Goal: Transaction & Acquisition: Purchase product/service

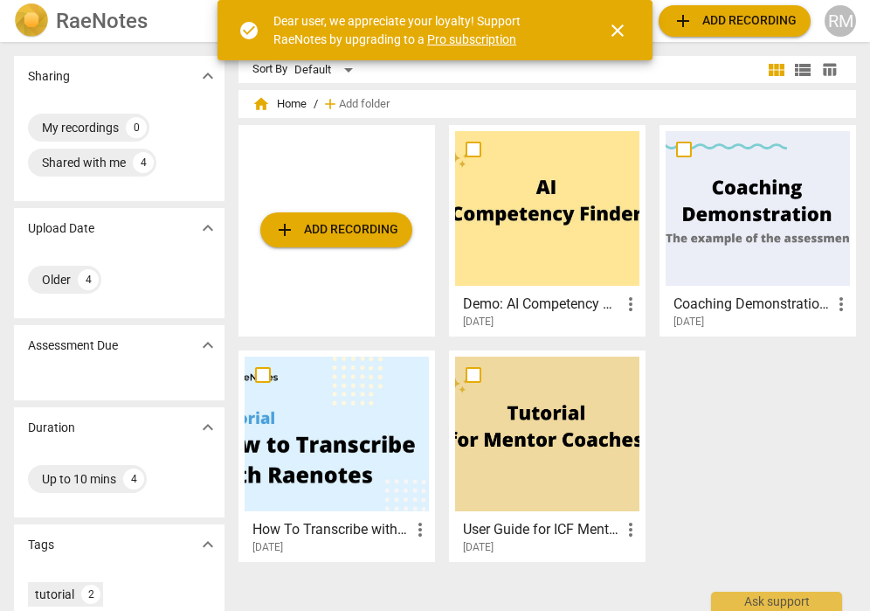
click at [346, 239] on span "add Add recording" at bounding box center [336, 229] width 124 height 21
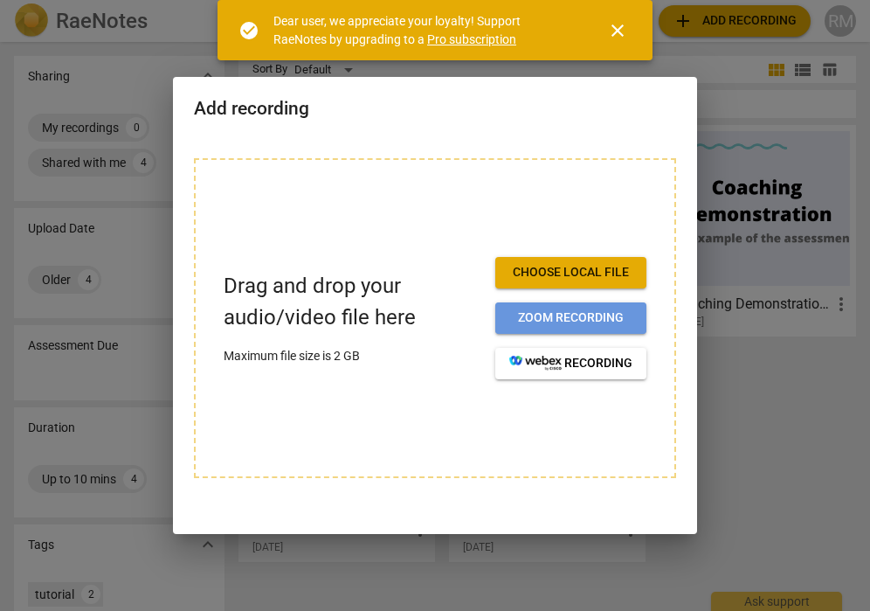
click at [506, 317] on button "Zoom recording" at bounding box center [570, 317] width 151 height 31
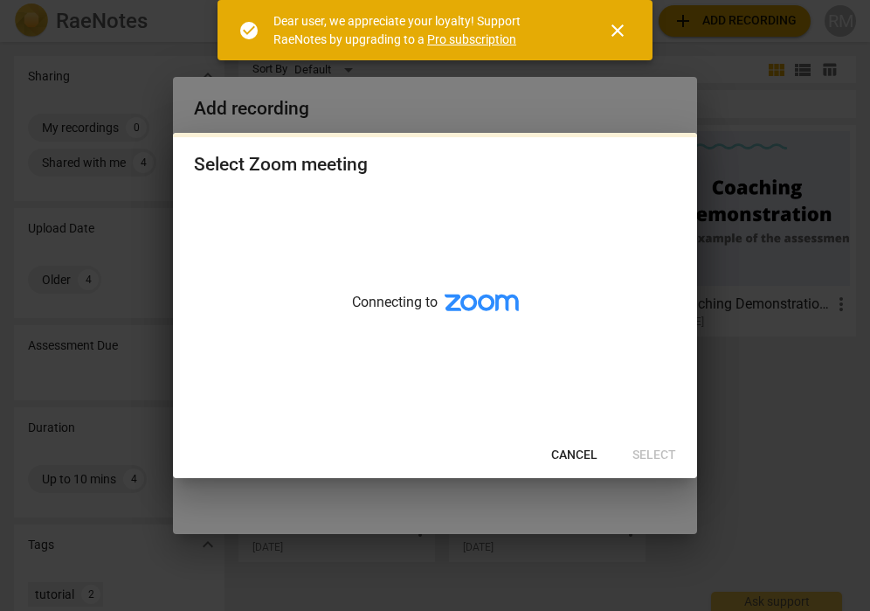
click at [612, 32] on span "close" at bounding box center [617, 30] width 21 height 21
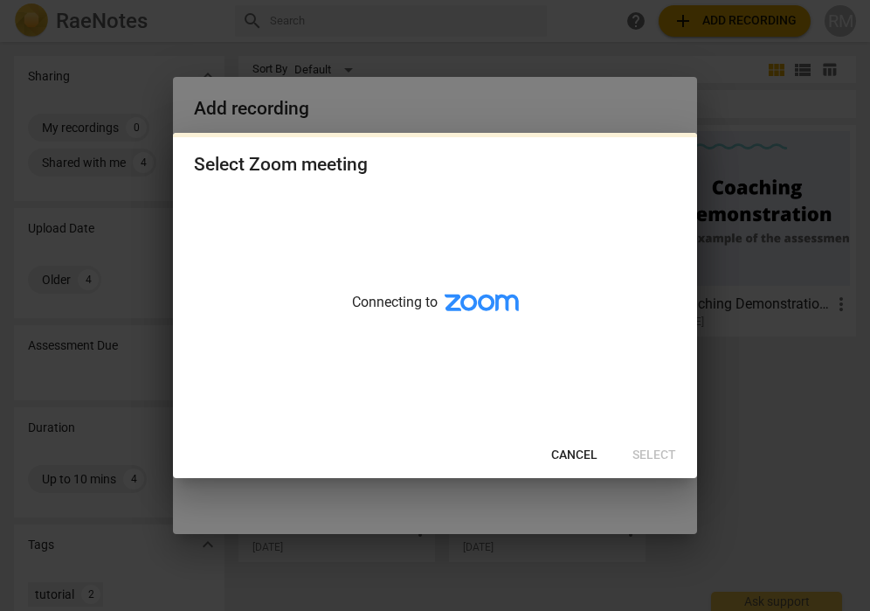
click at [574, 453] on span "Cancel" at bounding box center [574, 454] width 46 height 17
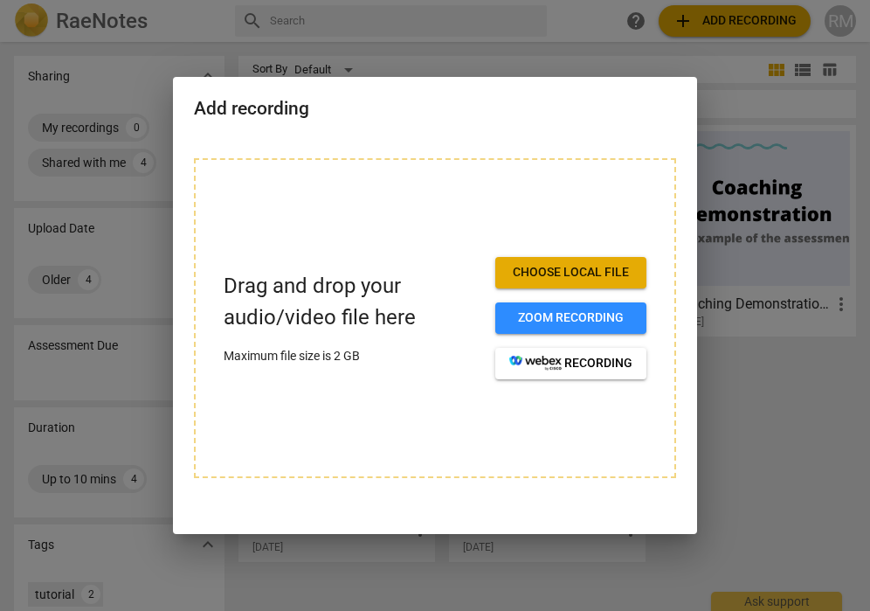
click at [284, 319] on p "Drag and drop your audio/video file here" at bounding box center [353, 301] width 258 height 61
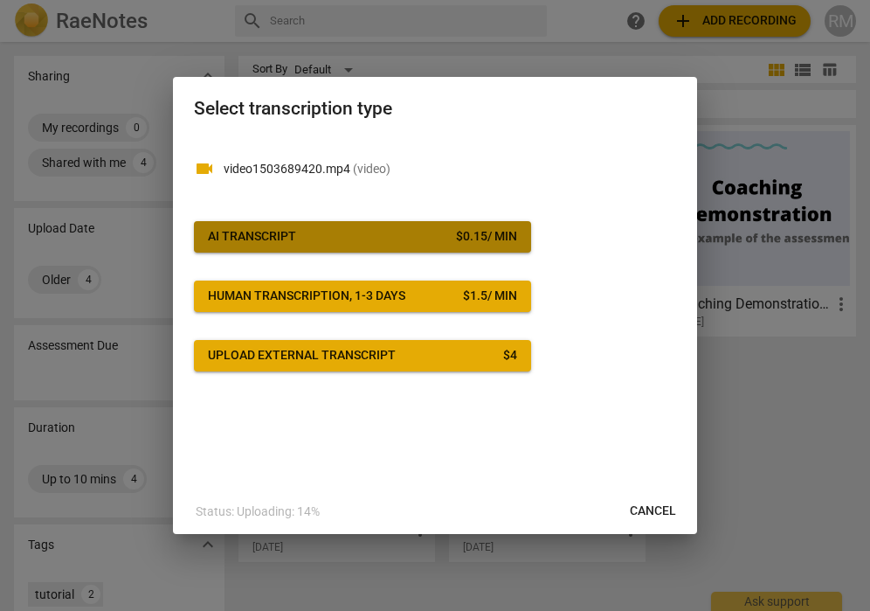
click at [363, 243] on span "AI Transcript $ 0.15 / min" at bounding box center [362, 236] width 309 height 17
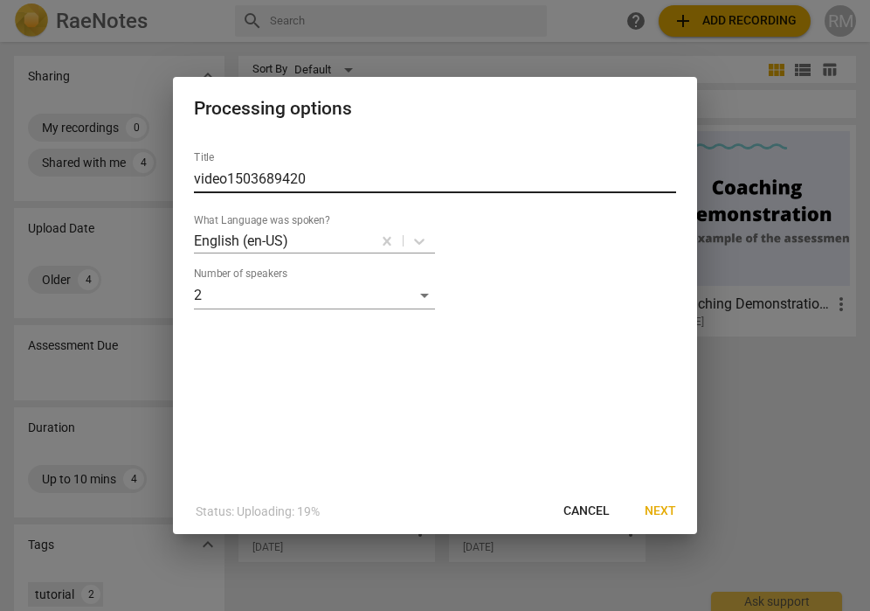
click at [302, 183] on input "video1503689420" at bounding box center [435, 179] width 482 height 28
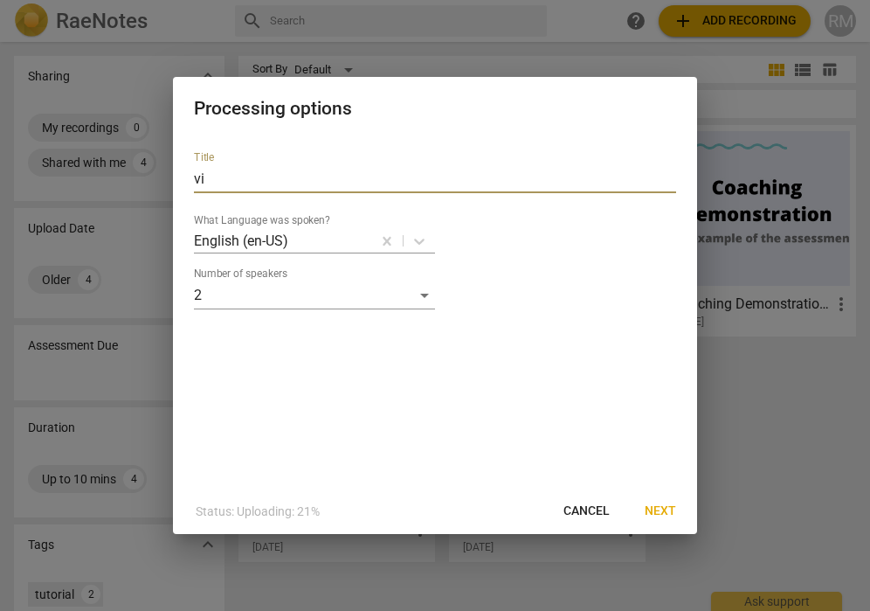
type input "v"
type input "Rick Merizon Mentor Coaching 1"
click at [660, 510] on span "Next" at bounding box center [660, 510] width 31 height 17
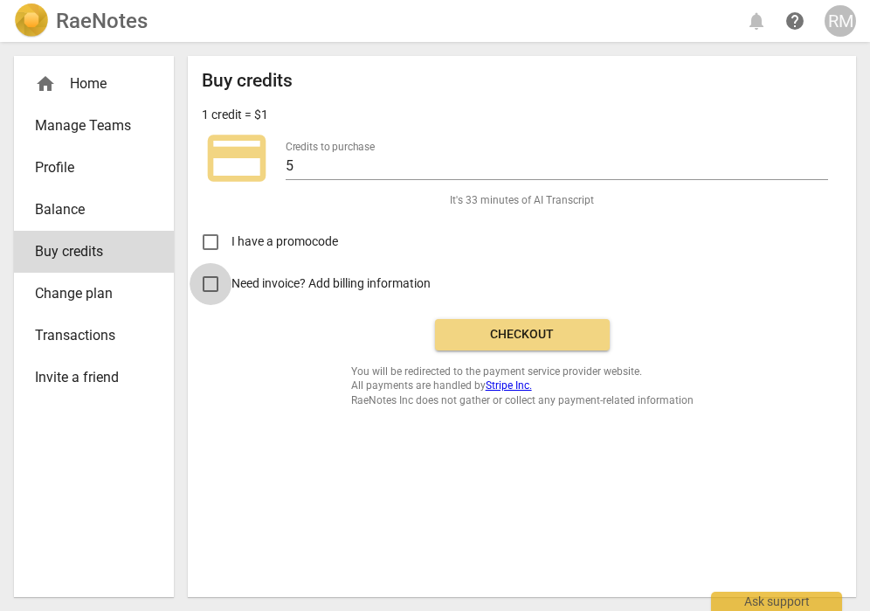
click at [210, 286] on input "Need invoice? Add billing information" at bounding box center [211, 284] width 42 height 42
checkbox input "true"
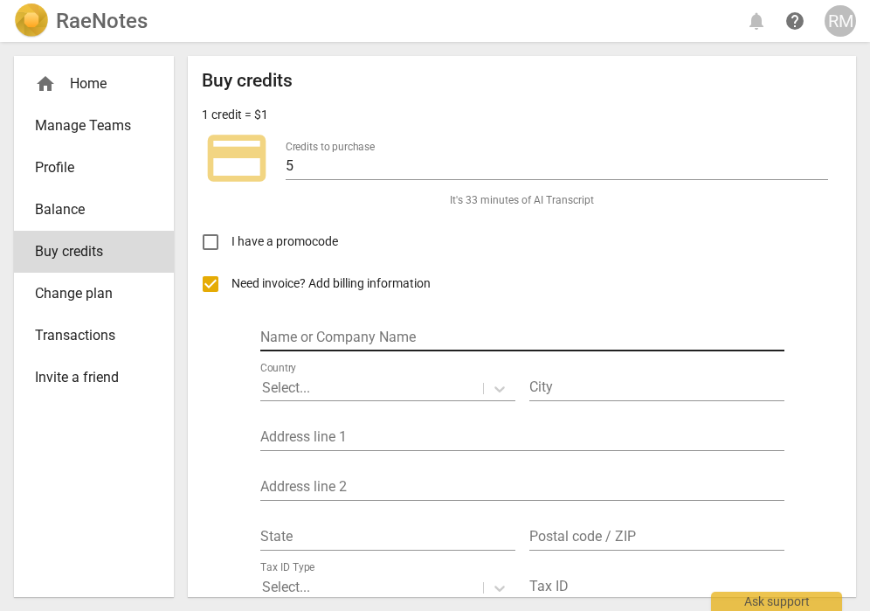
click at [284, 343] on input "text" at bounding box center [522, 338] width 524 height 25
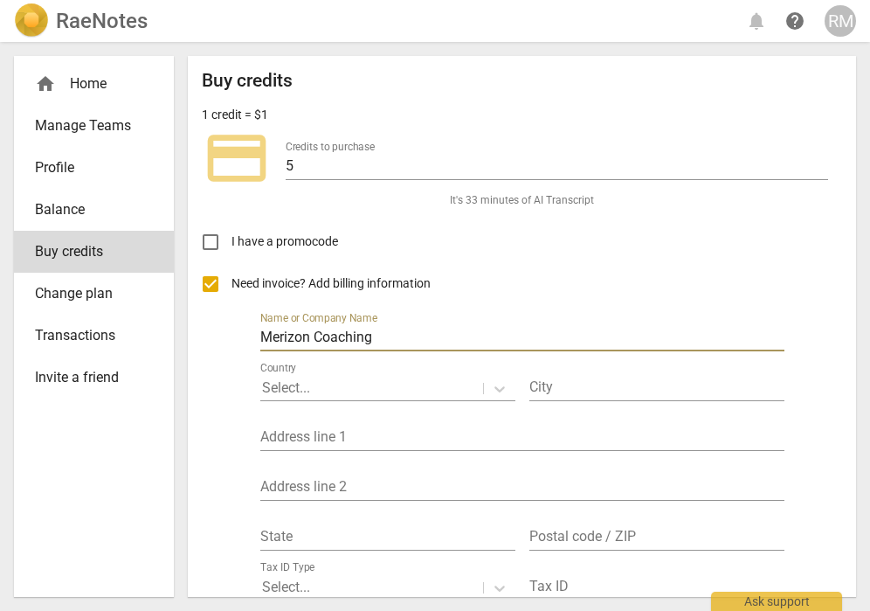
type input "Merizon Coaching"
click at [497, 388] on icon at bounding box center [500, 389] width 10 height 6
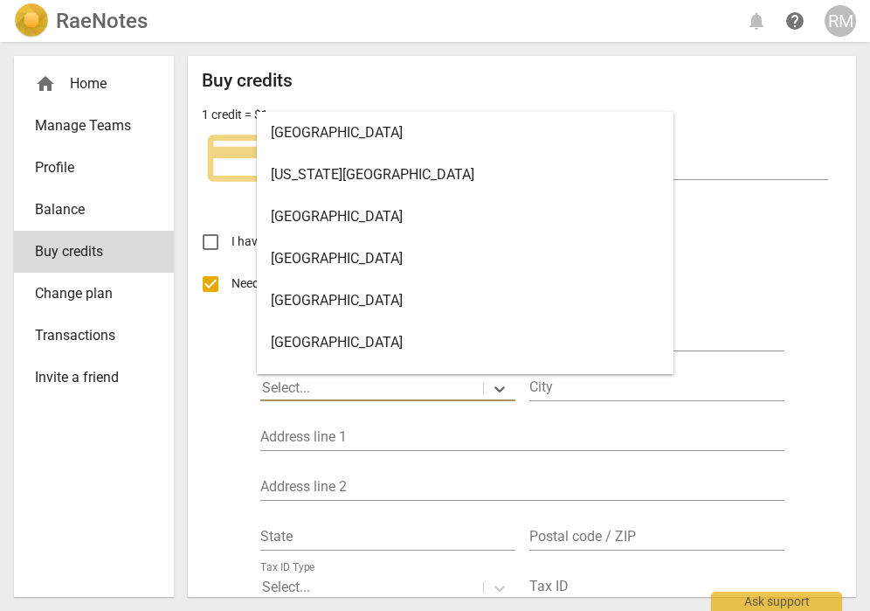
scroll to position [9727, 0]
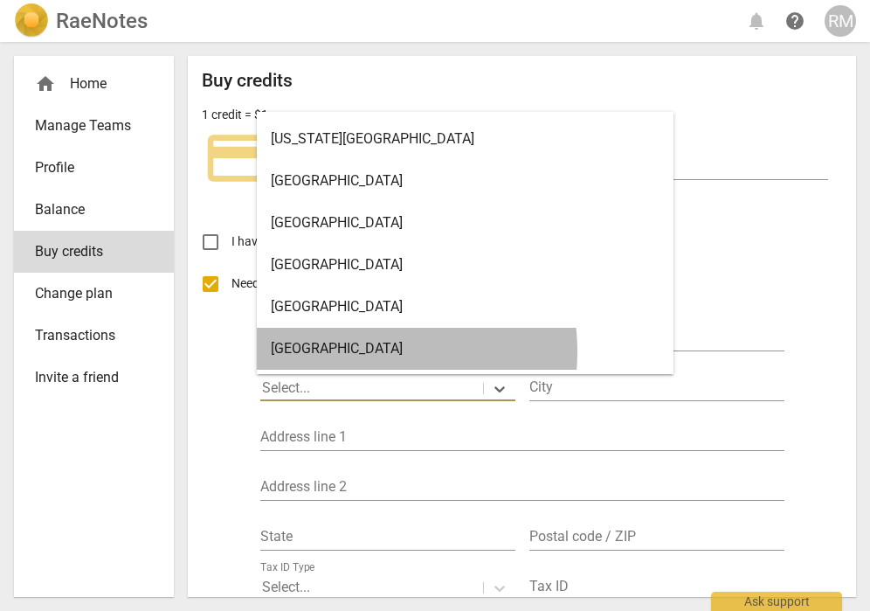
click at [349, 351] on div "United States" at bounding box center [465, 349] width 417 height 42
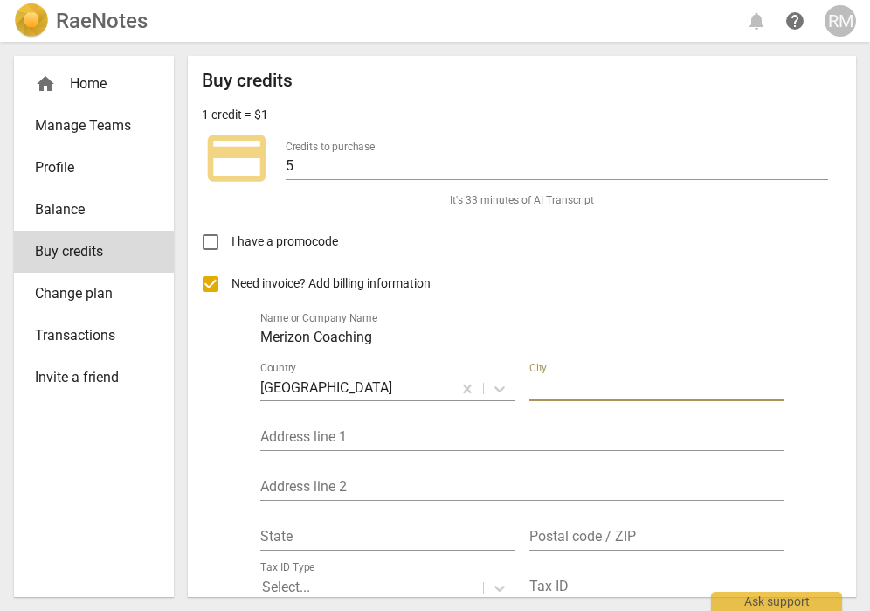
click at [547, 381] on input "text" at bounding box center [656, 388] width 255 height 25
type input "Chugiak"
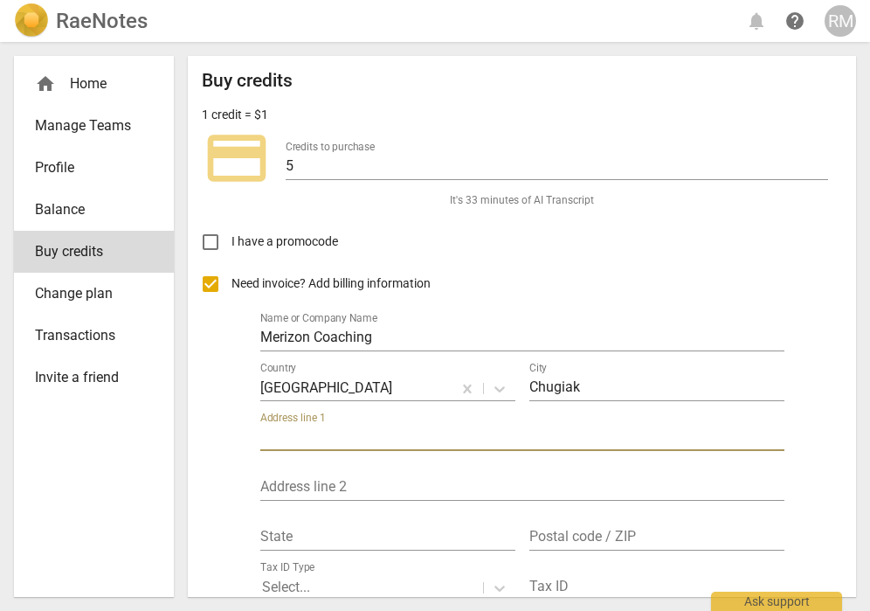
click at [490, 432] on input "text" at bounding box center [522, 437] width 524 height 25
type input "21243 Polly Circle"
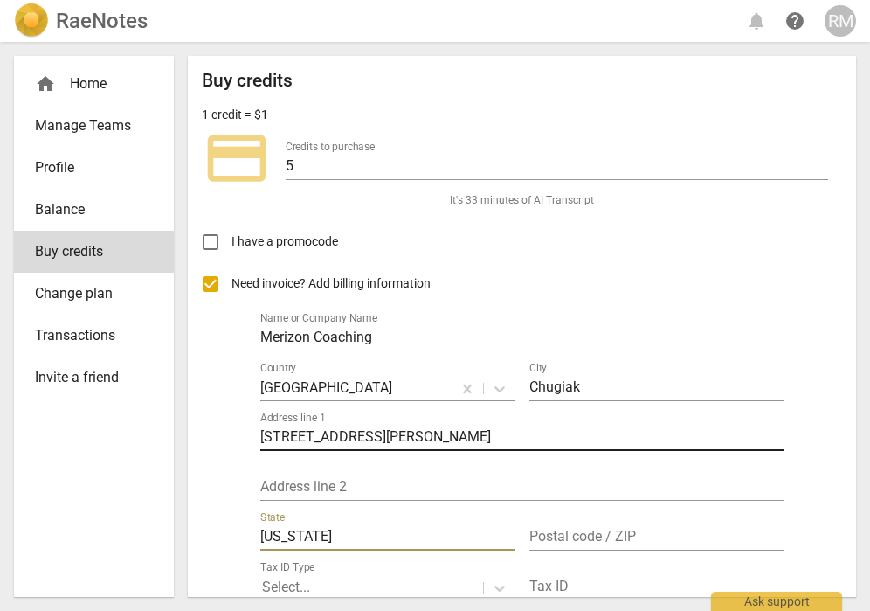
type input "Alaska"
type input "99567"
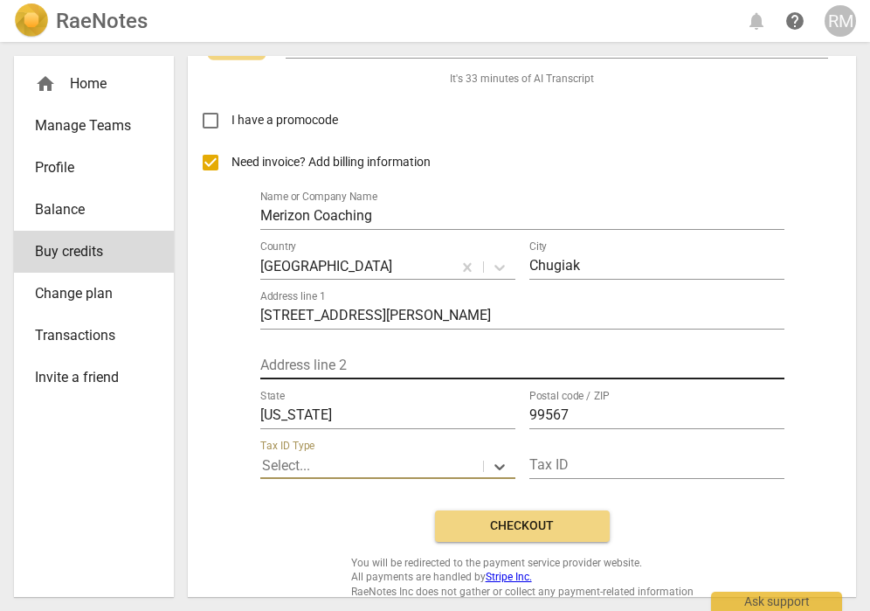
scroll to position [135, 0]
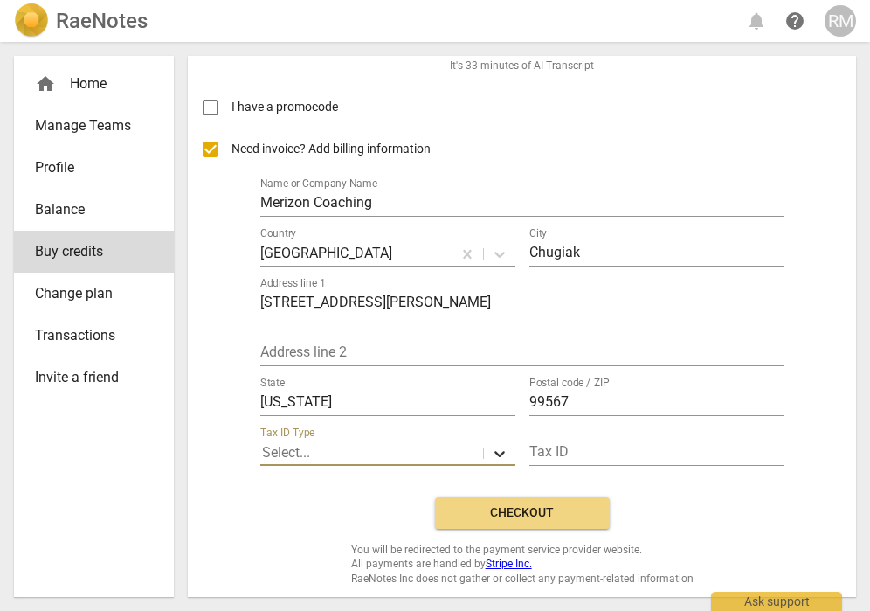
click at [495, 453] on icon at bounding box center [500, 454] width 10 height 6
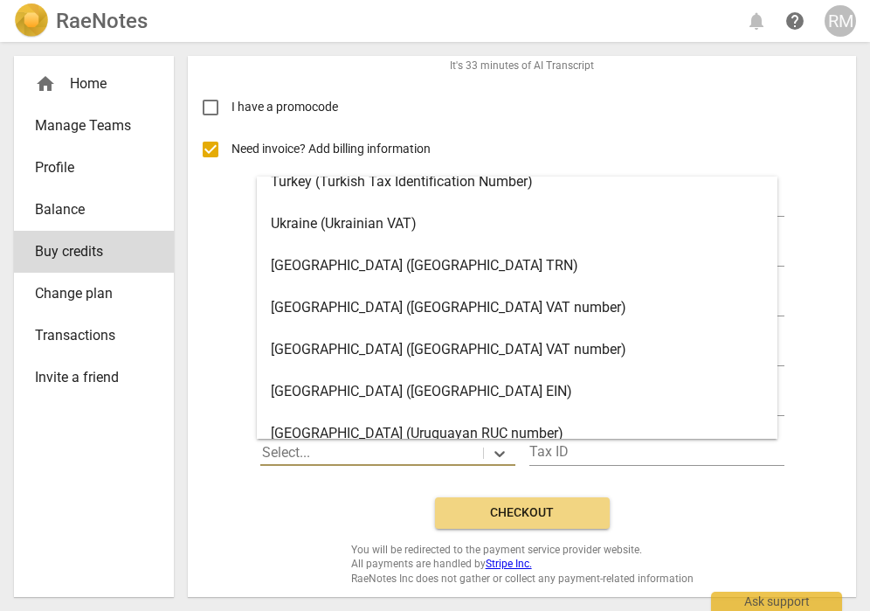
scroll to position [3513, 0]
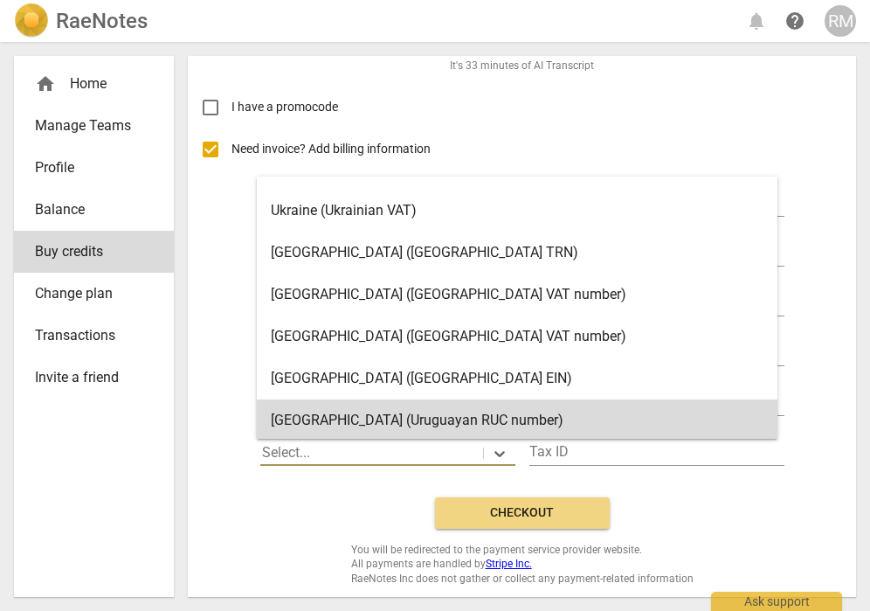
click at [304, 512] on div "Buy credits 1 credit = $1 credit_card Credits to purchase 5 It's 33 minutes of …" at bounding box center [522, 260] width 640 height 650
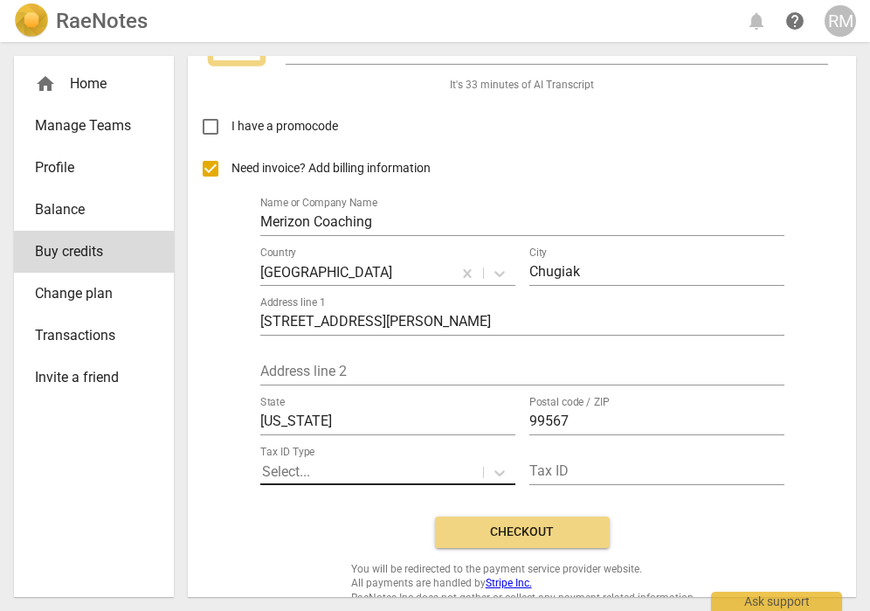
scroll to position [77, 0]
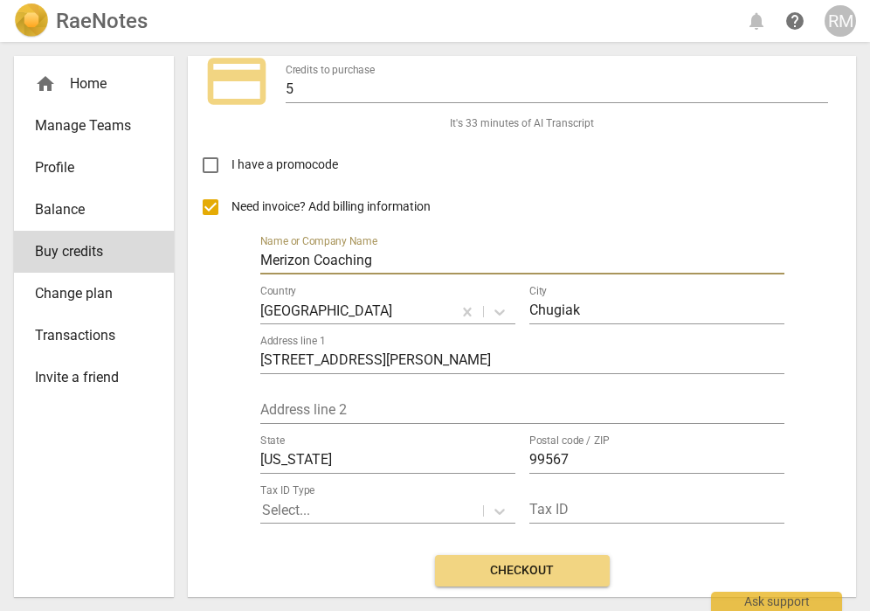
drag, startPoint x: 390, startPoint y: 259, endPoint x: 240, endPoint y: 264, distance: 149.5
click at [240, 264] on div "Need invoice? Add billing information Name or Company Name Merizon Coaching Cou…" at bounding box center [522, 363] width 640 height 355
type input "R"
click at [212, 211] on input "Need invoice? Add billing information" at bounding box center [211, 207] width 42 height 42
checkbox input "false"
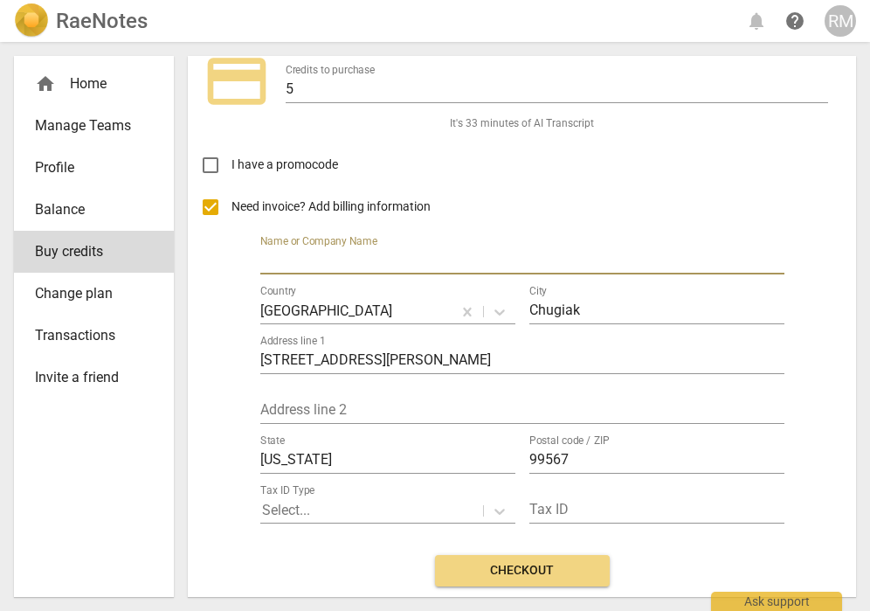
scroll to position [0, 0]
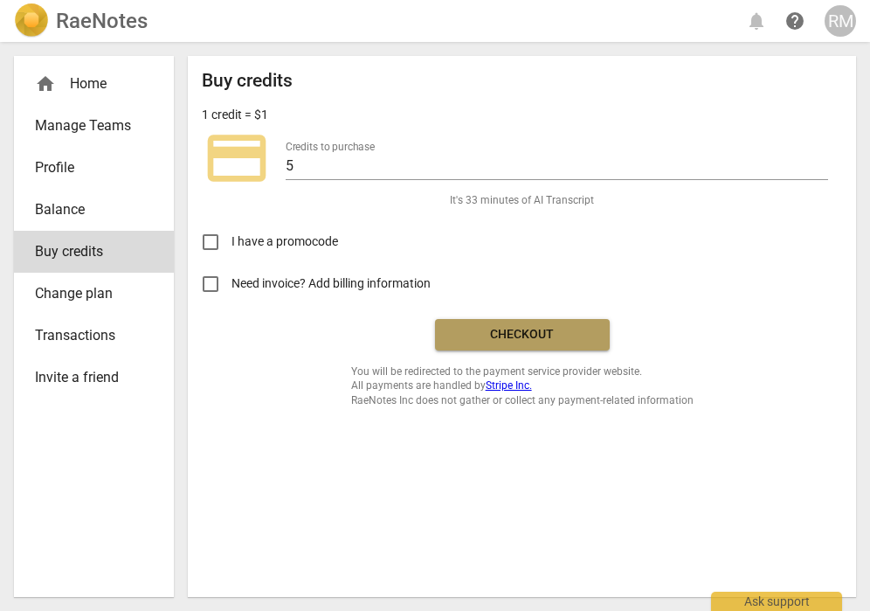
click at [488, 329] on span "Checkout" at bounding box center [522, 334] width 147 height 17
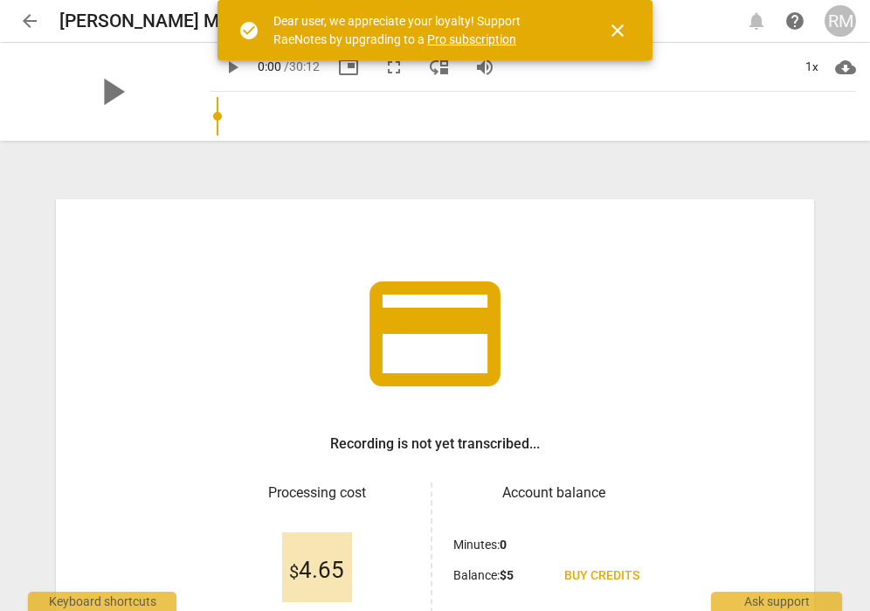
click at [614, 34] on span "close" at bounding box center [617, 30] width 21 height 21
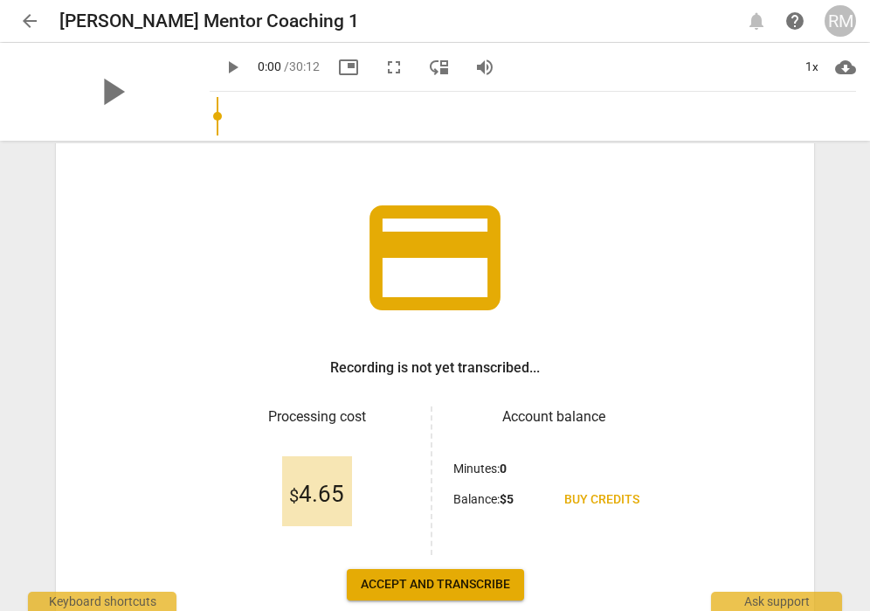
scroll to position [137, 0]
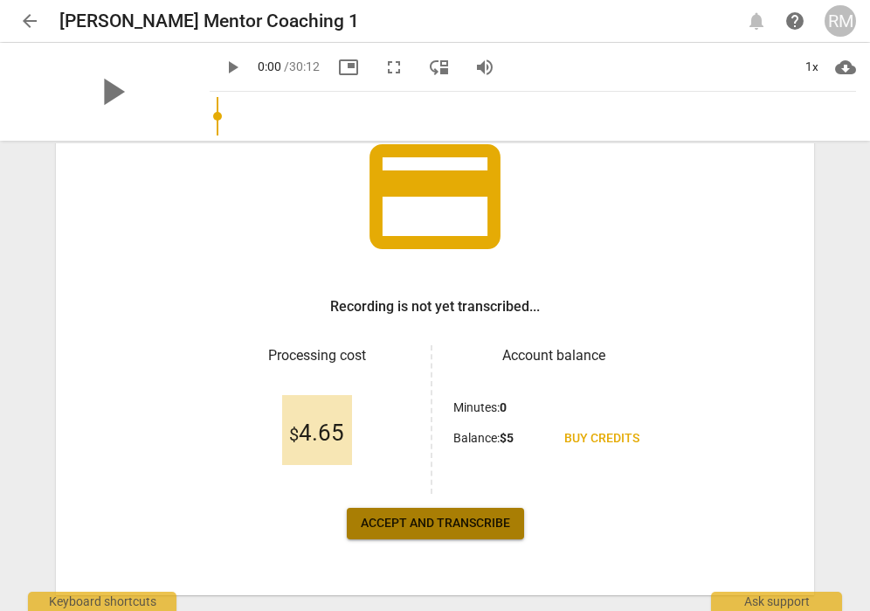
click at [486, 529] on span "Accept and transcribe" at bounding box center [435, 523] width 149 height 17
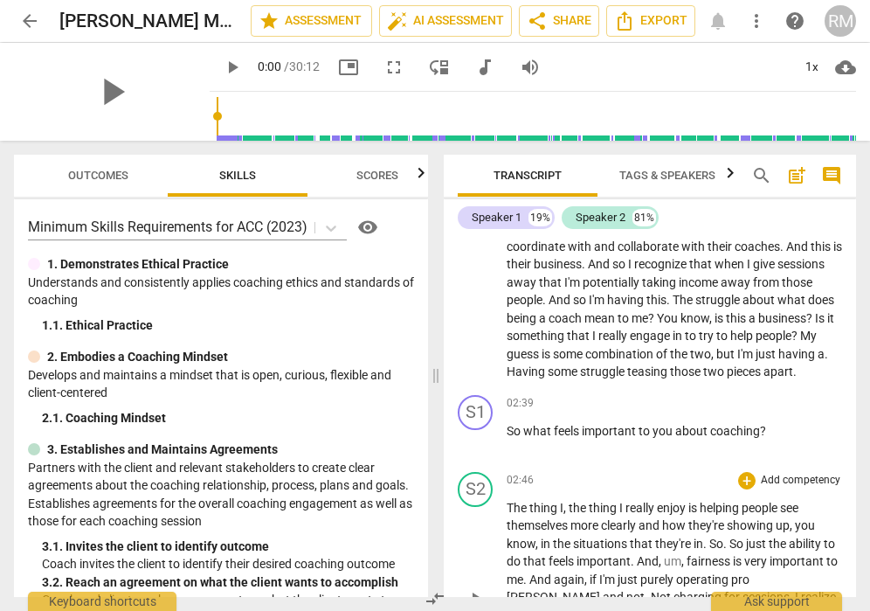
scroll to position [715, 0]
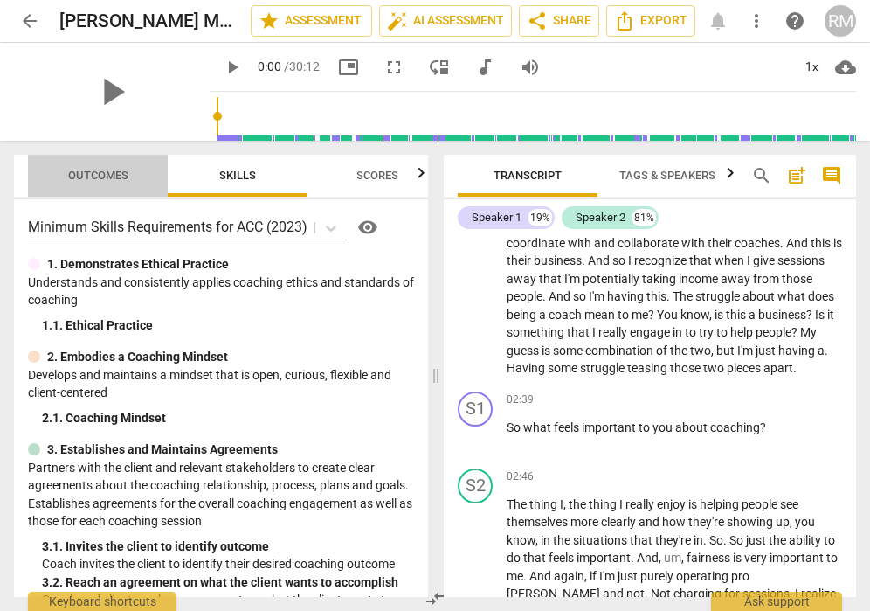
click at [126, 171] on span "Outcomes" at bounding box center [98, 175] width 60 height 13
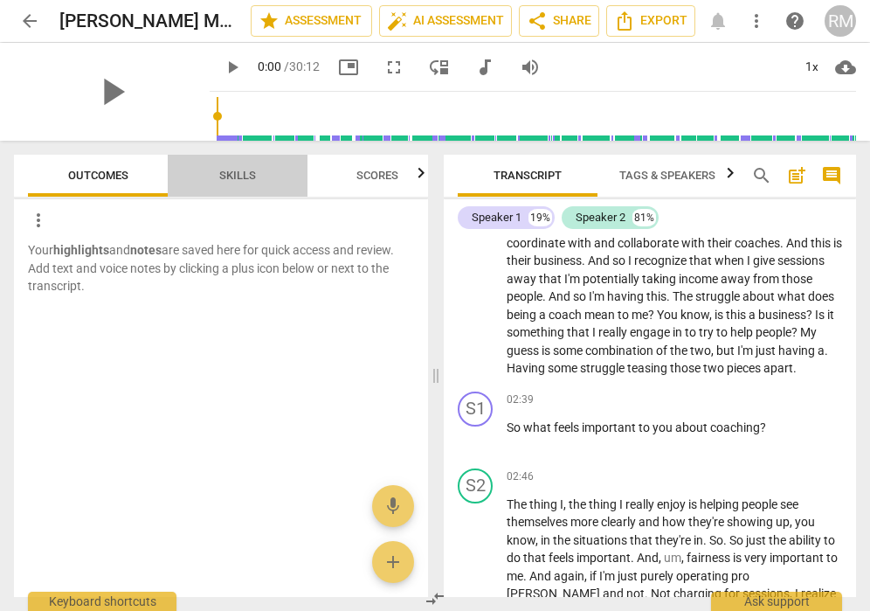
click at [225, 176] on span "Skills" at bounding box center [237, 175] width 37 height 13
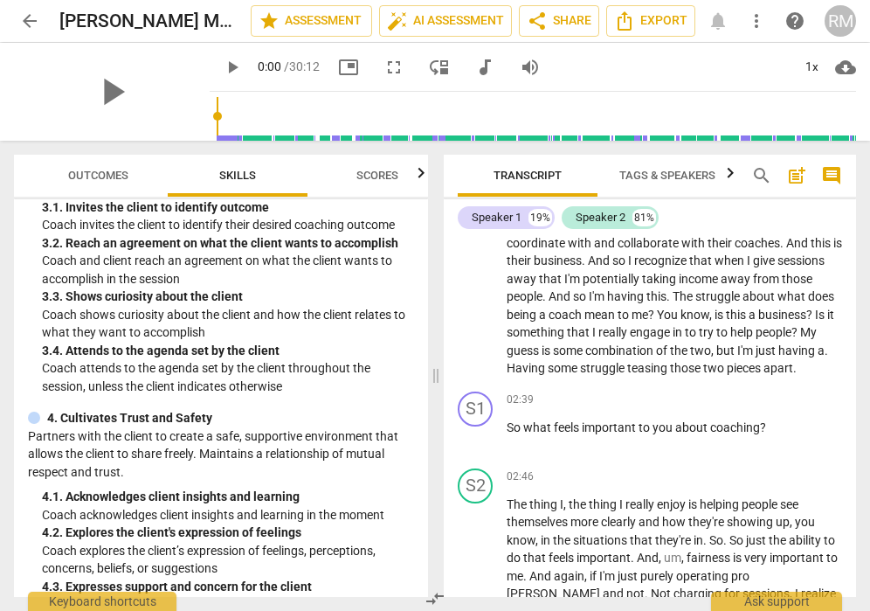
scroll to position [0, 0]
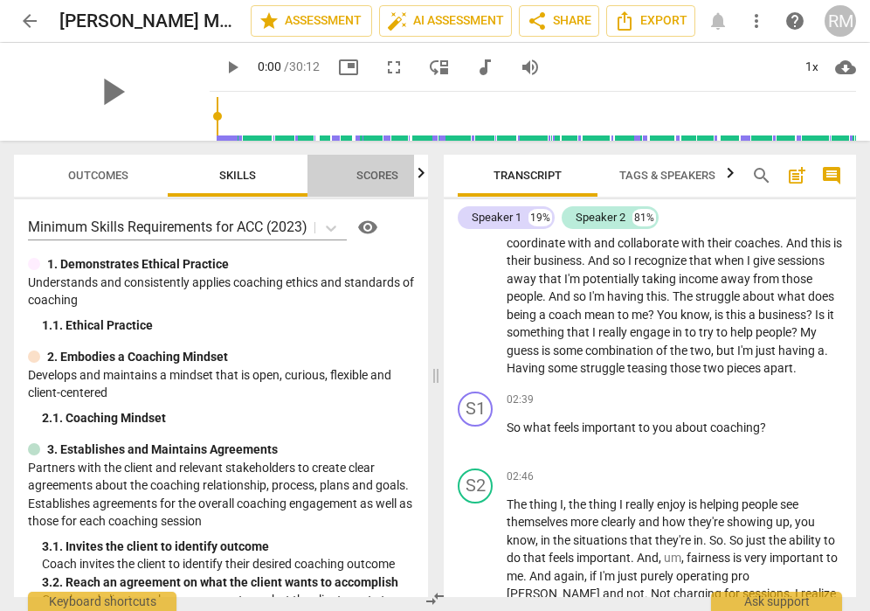
click at [385, 171] on span "Scores" at bounding box center [377, 175] width 42 height 13
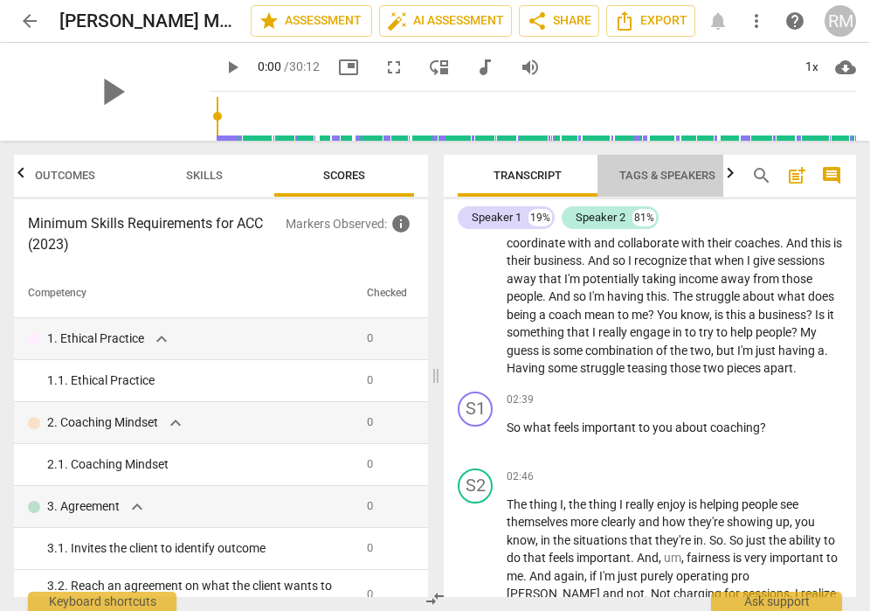
click at [650, 176] on span "Tags & Speakers" at bounding box center [667, 175] width 96 height 13
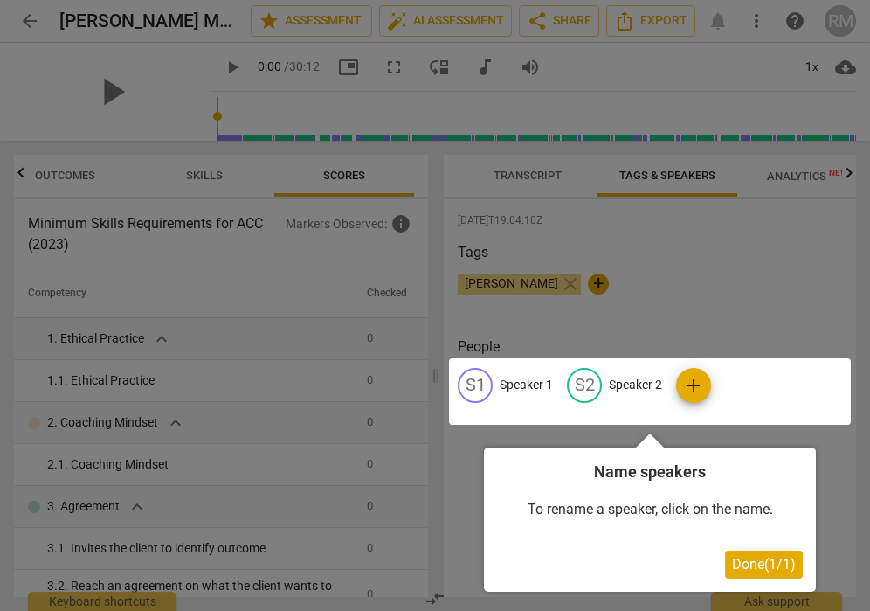
click at [516, 388] on div at bounding box center [650, 391] width 402 height 66
click at [643, 389] on div at bounding box center [650, 391] width 402 height 66
click at [483, 383] on div at bounding box center [650, 391] width 402 height 66
click at [536, 385] on div at bounding box center [650, 391] width 402 height 66
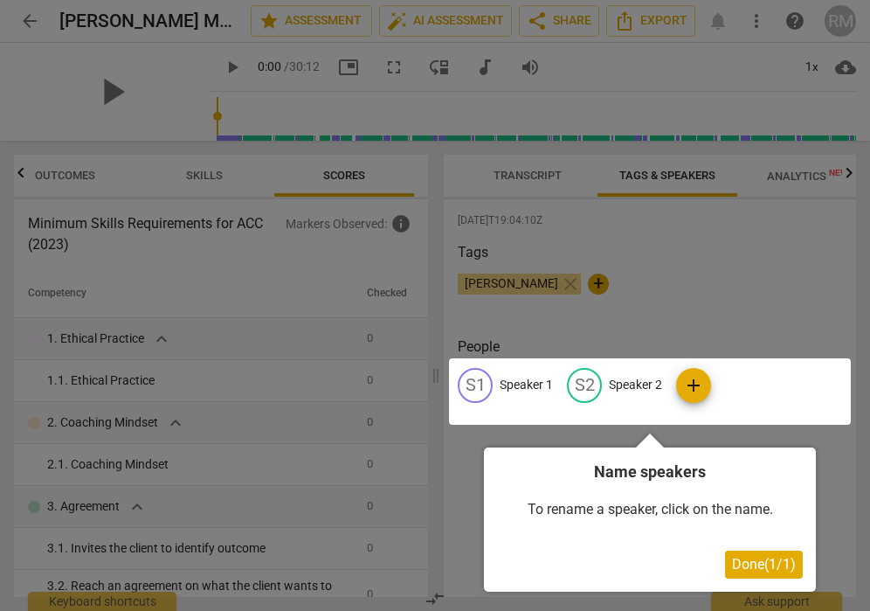
click at [687, 381] on div at bounding box center [650, 391] width 402 height 66
click at [636, 334] on div at bounding box center [435, 305] width 870 height 611
click at [751, 565] on span "Done ( 1 / 1 )" at bounding box center [764, 564] width 64 height 17
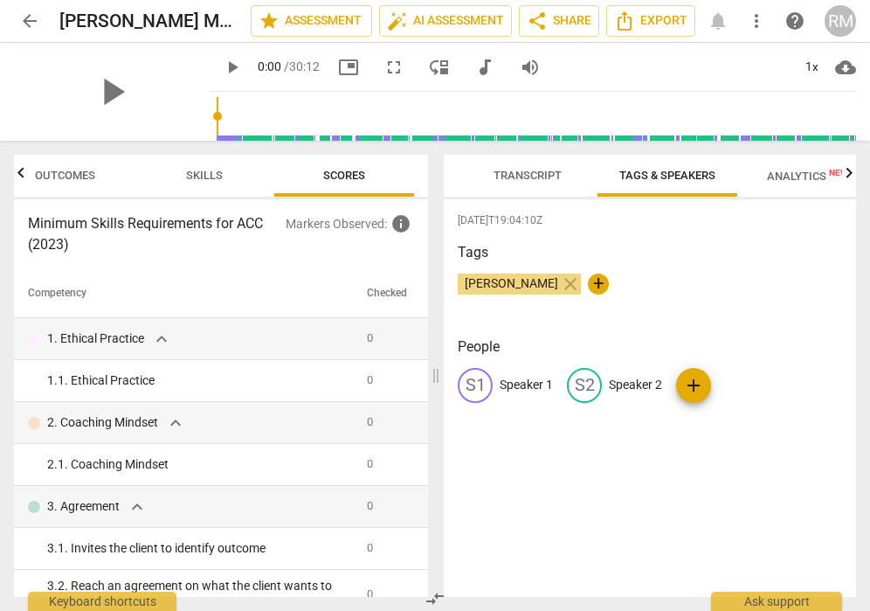
click at [529, 175] on span "Transcript" at bounding box center [528, 175] width 68 height 13
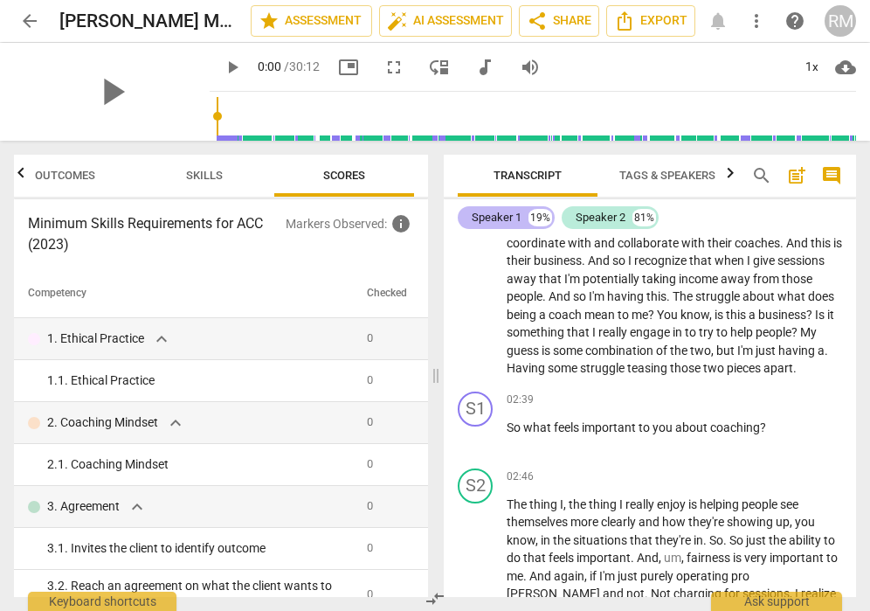
click at [508, 221] on div "Speaker 1" at bounding box center [497, 217] width 50 height 17
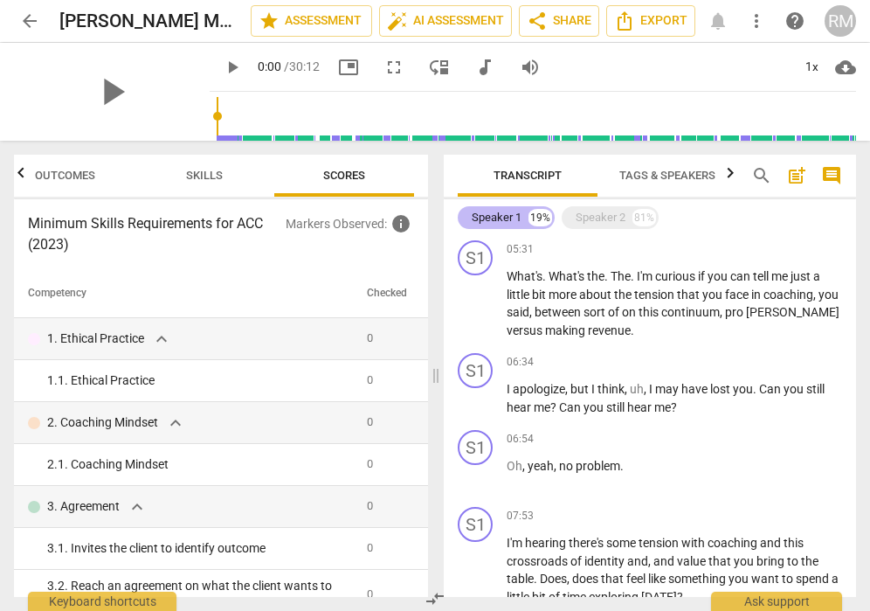
click at [494, 219] on div "Speaker 1" at bounding box center [497, 217] width 50 height 17
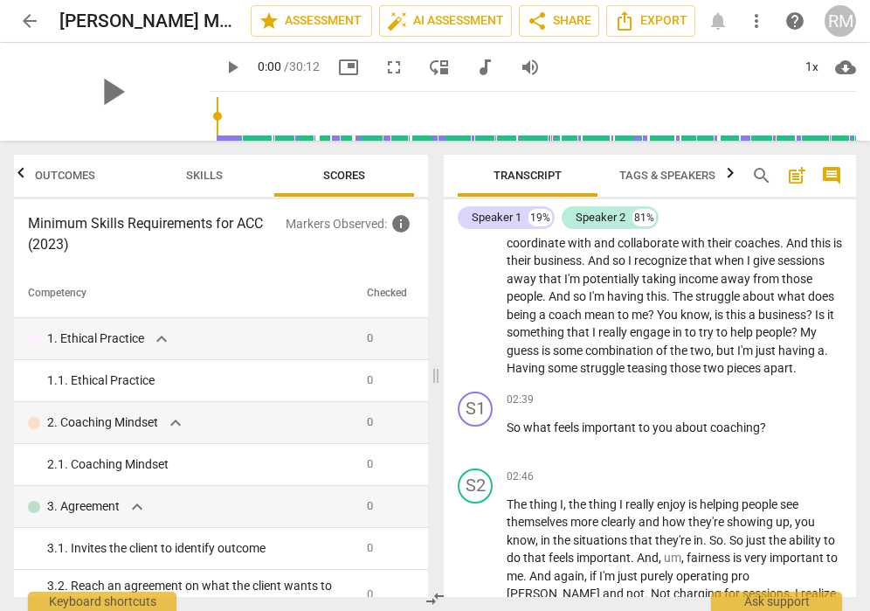
click at [638, 175] on span "Tags & Speakers" at bounding box center [667, 175] width 96 height 13
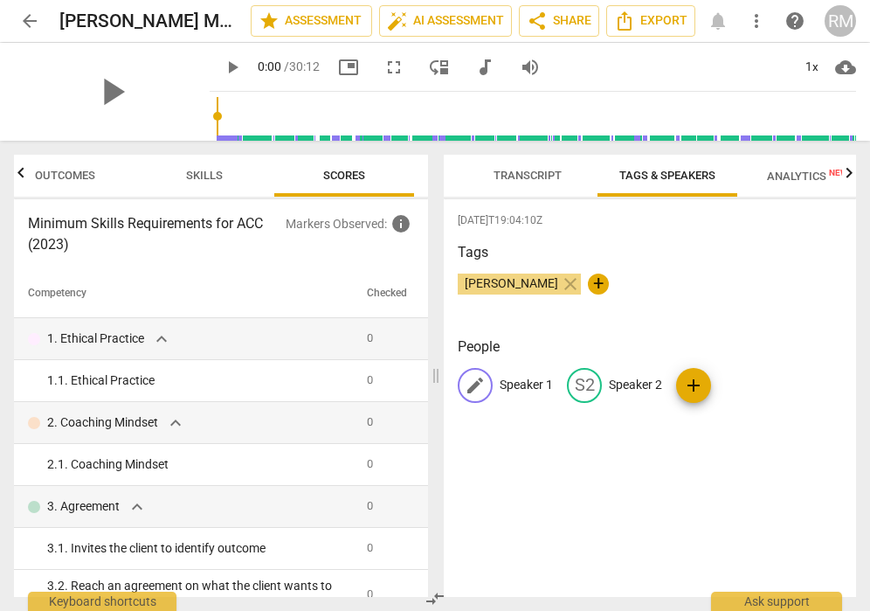
click at [473, 387] on span "edit" at bounding box center [475, 385] width 21 height 21
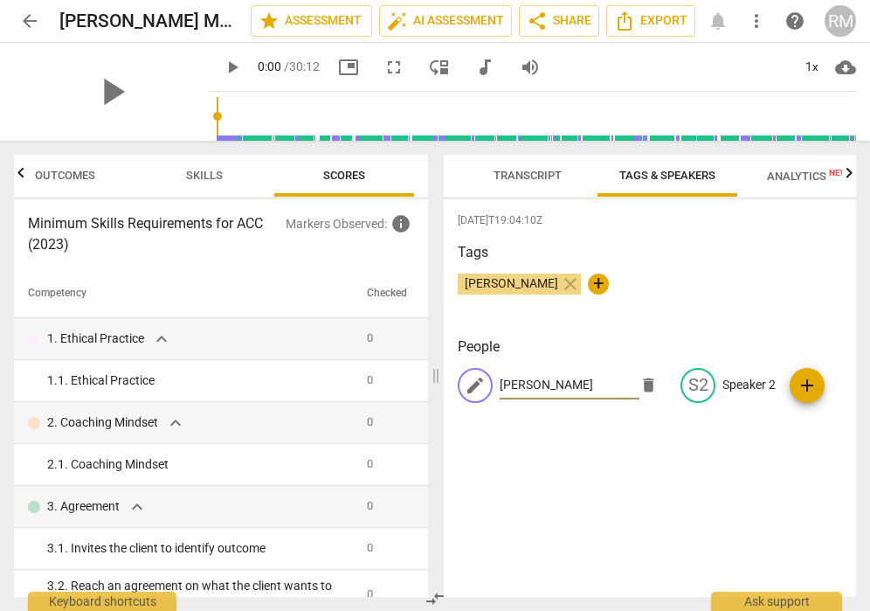
type input "Rick Merizon"
type input "rick merizon"
click at [708, 386] on div "edit" at bounding box center [698, 385] width 35 height 35
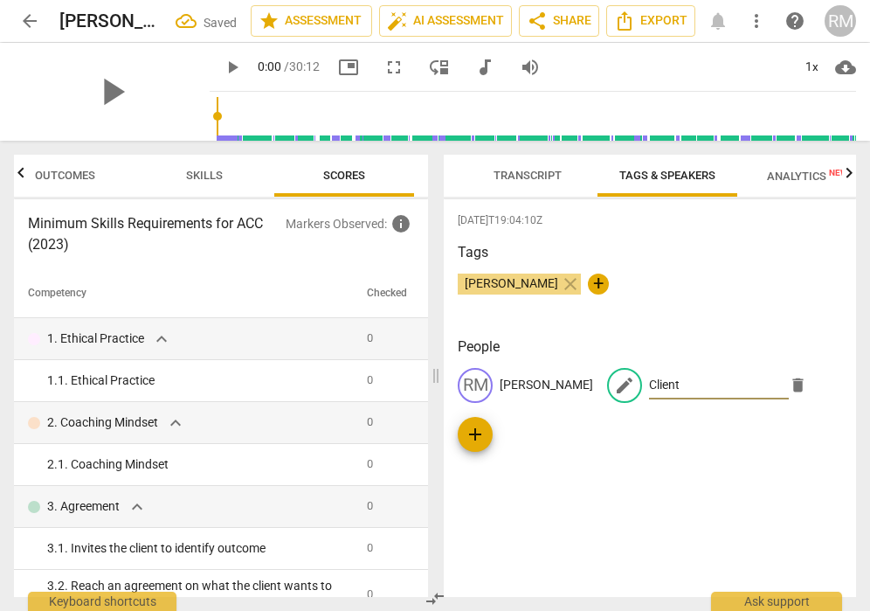
type input "Client"
click at [673, 457] on div "2025-08-12T19:04:10Z Tags Rick Merizon close + People RM rick merizon edit Clie…" at bounding box center [650, 398] width 412 height 398
click at [797, 177] on span "Analytics New" at bounding box center [807, 175] width 81 height 13
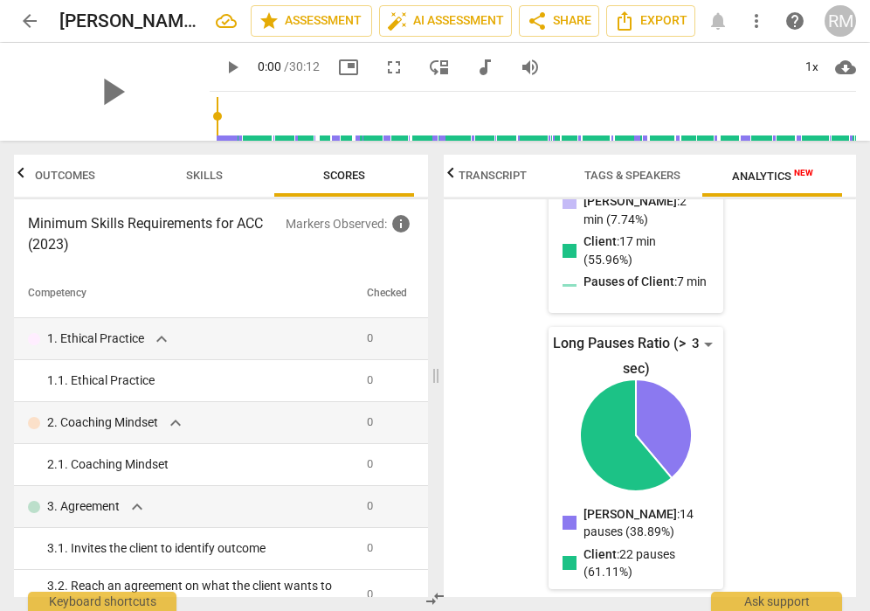
scroll to position [699, 0]
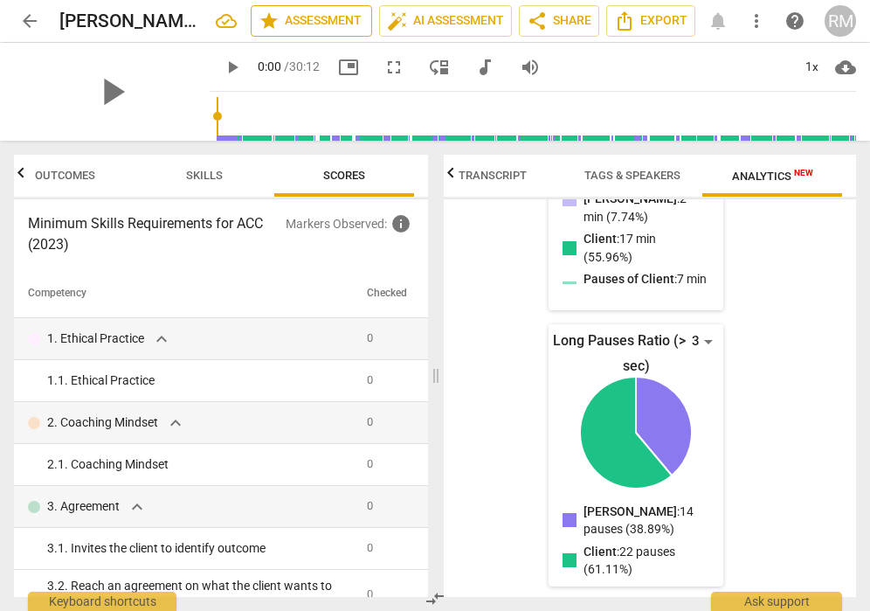
click at [324, 14] on span "star Assessment" at bounding box center [312, 20] width 106 height 21
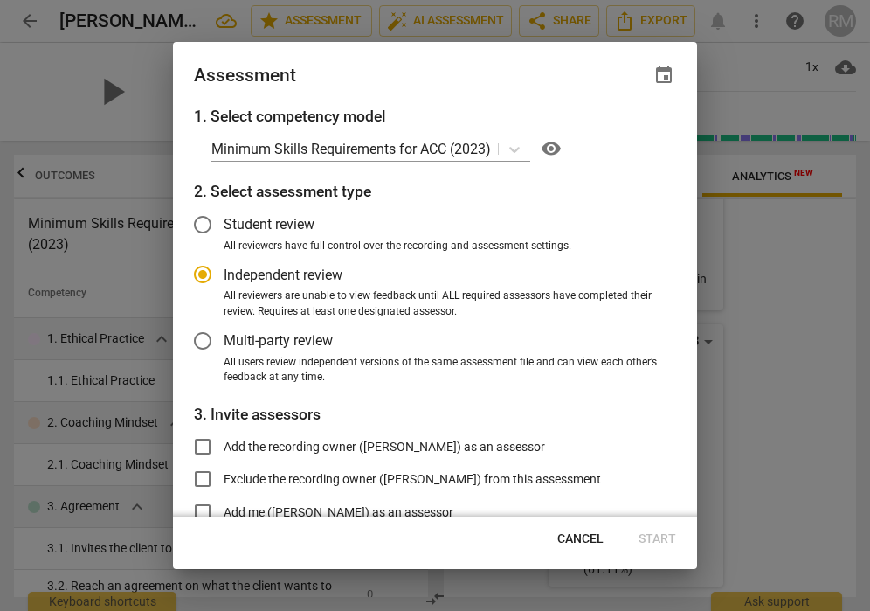
click at [581, 538] on span "Cancel" at bounding box center [580, 538] width 46 height 17
radio input "false"
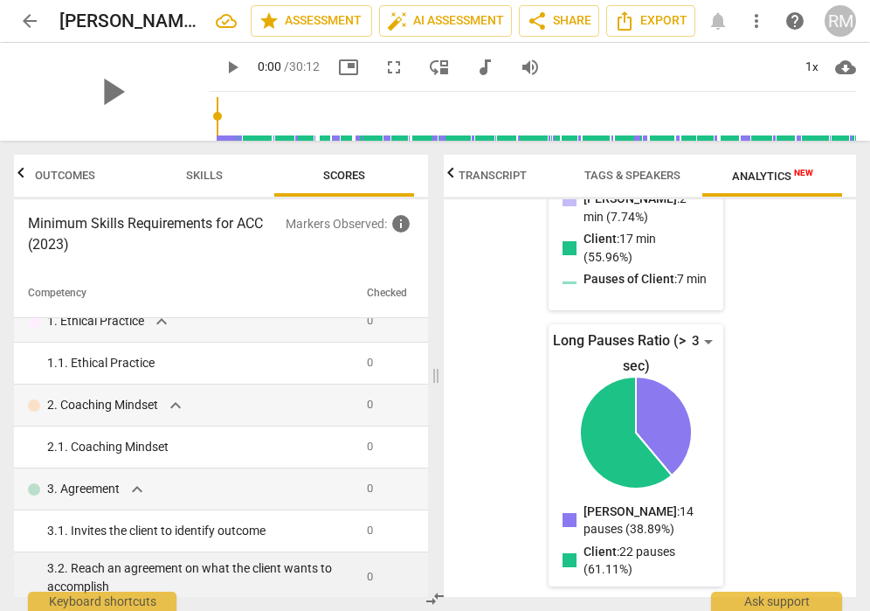
scroll to position [128, 0]
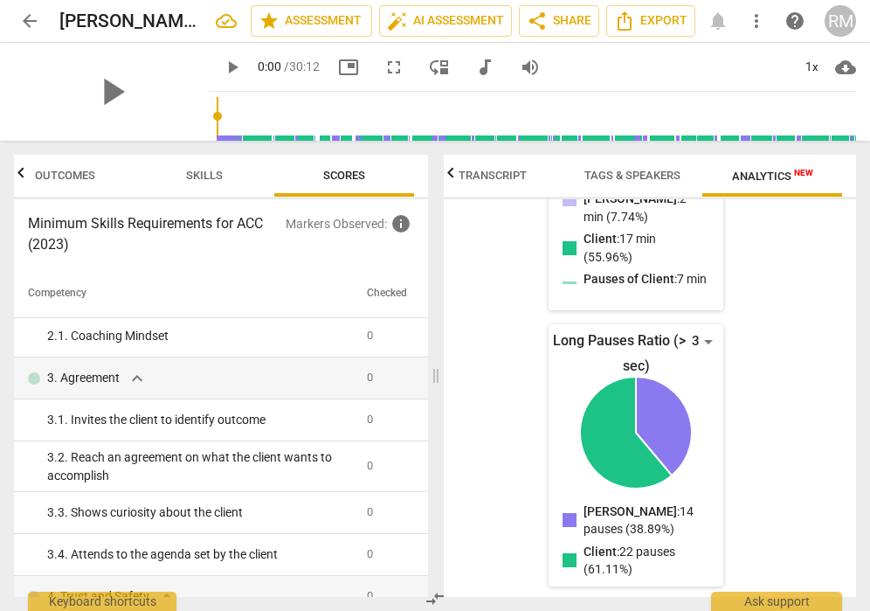
click at [31, 24] on span "arrow_back" at bounding box center [29, 20] width 21 height 21
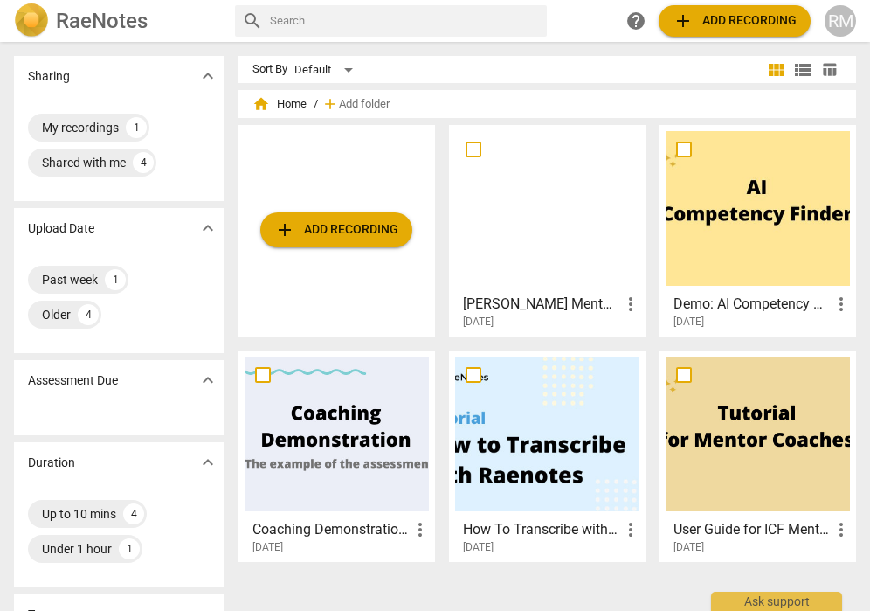
click at [536, 216] on div at bounding box center [547, 208] width 184 height 155
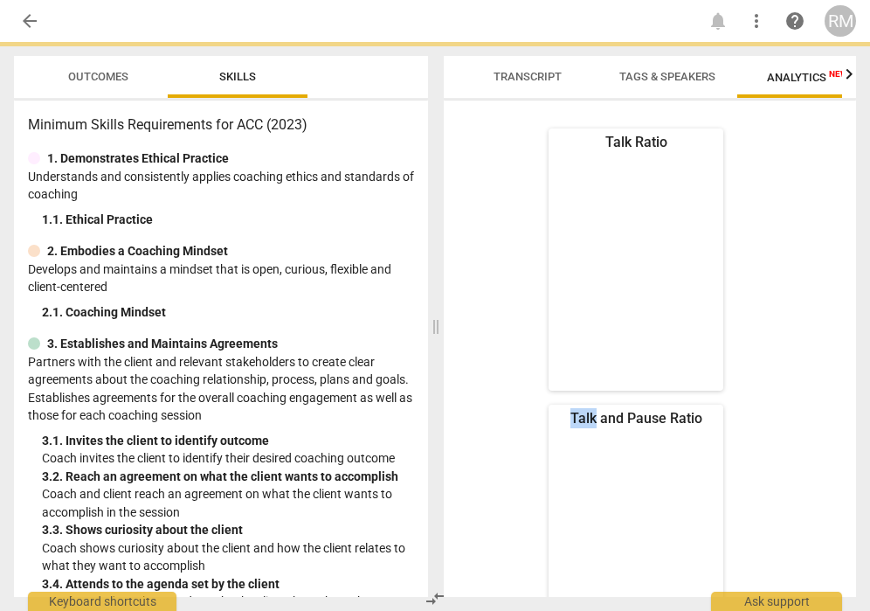
click at [536, 216] on div "Talk Ratio Talk and Pause Ratio Long Pauses Ratio (> 3 sec)" at bounding box center [636, 535] width 356 height 814
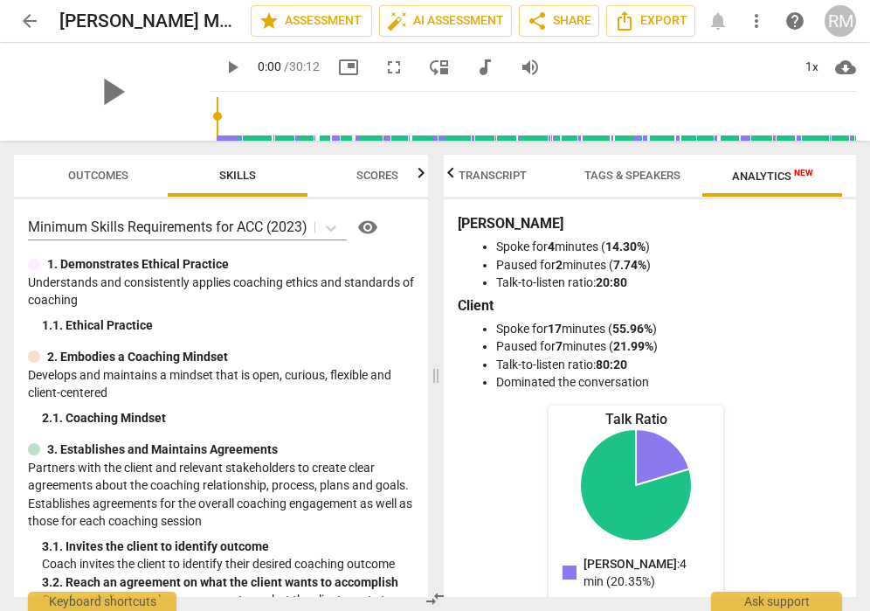
click at [123, 175] on span "Outcomes" at bounding box center [98, 175] width 60 height 13
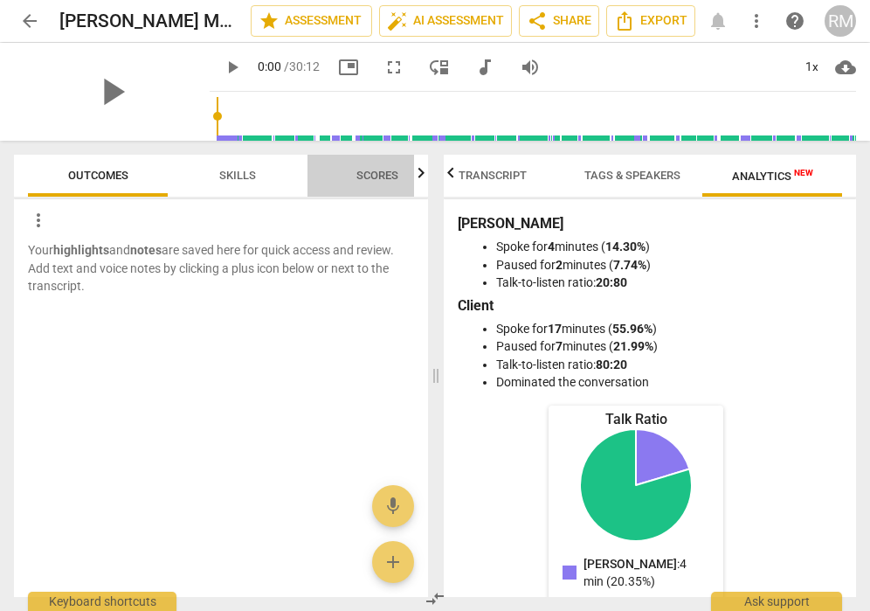
click at [367, 169] on span "Scores" at bounding box center [377, 175] width 42 height 13
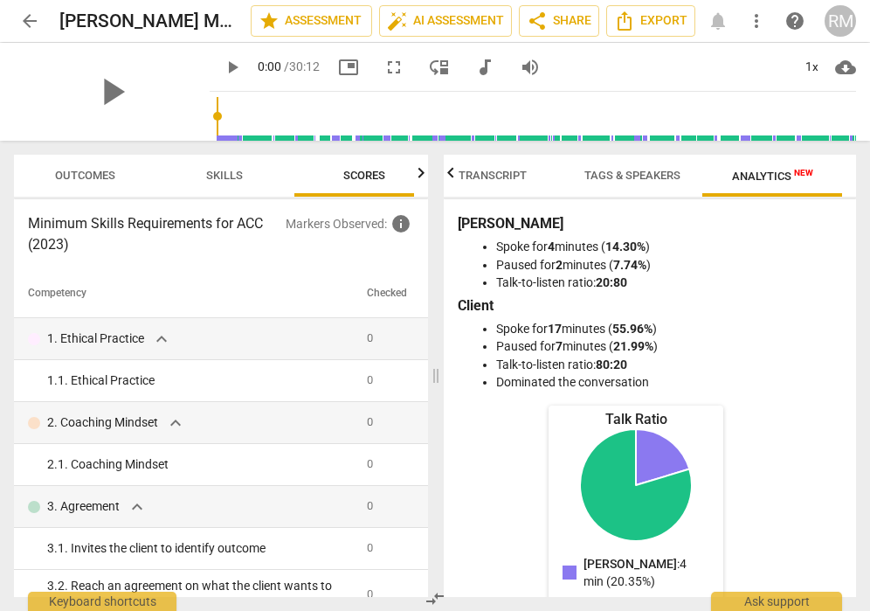
scroll to position [0, 33]
click at [429, 69] on span "move_down" at bounding box center [439, 67] width 21 height 21
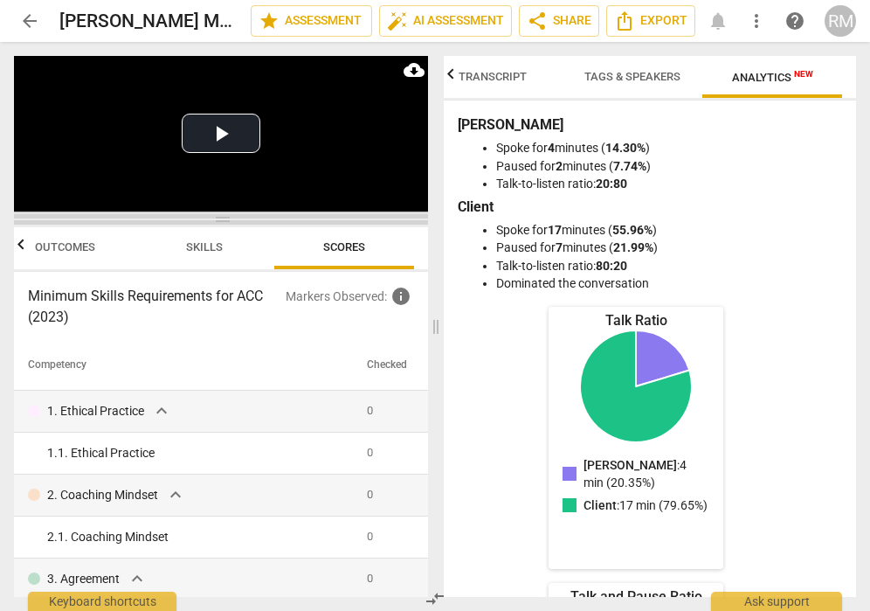
click at [221, 220] on span at bounding box center [221, 219] width 414 height 10
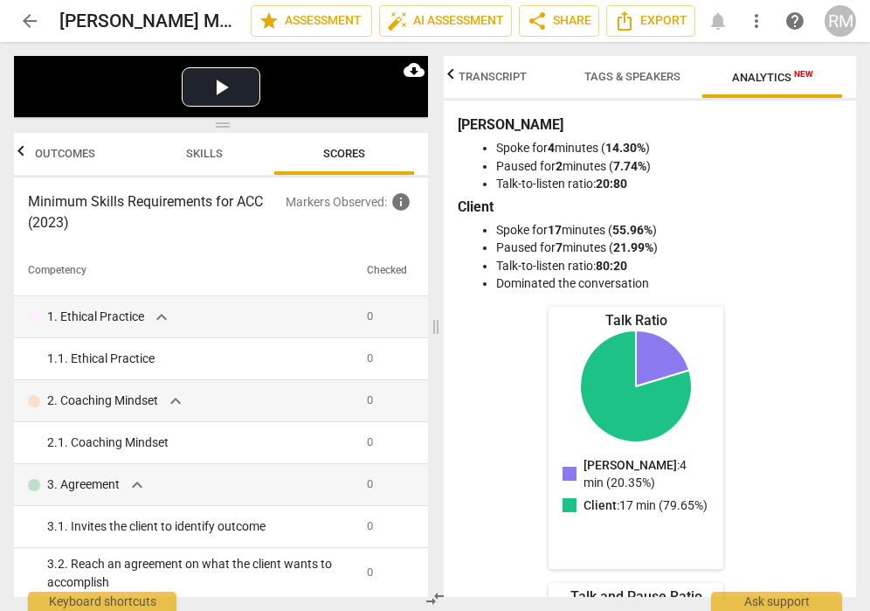
drag, startPoint x: 222, startPoint y: 218, endPoint x: 228, endPoint y: 48, distance: 170.5
click at [228, 48] on div "Play Video move_up Play Current Time 00:00 / Duration Time 30:12 Progress : 0.0…" at bounding box center [217, 326] width 435 height 569
click at [222, 127] on span at bounding box center [221, 125] width 414 height 10
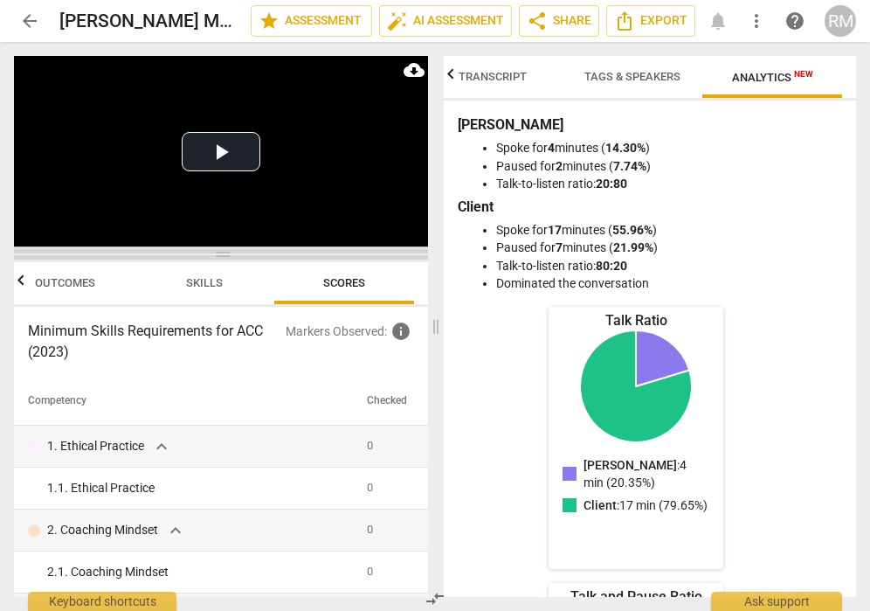
drag, startPoint x: 222, startPoint y: 127, endPoint x: 227, endPoint y: 256, distance: 129.4
click at [227, 256] on span at bounding box center [221, 254] width 414 height 10
